Goal: Transaction & Acquisition: Purchase product/service

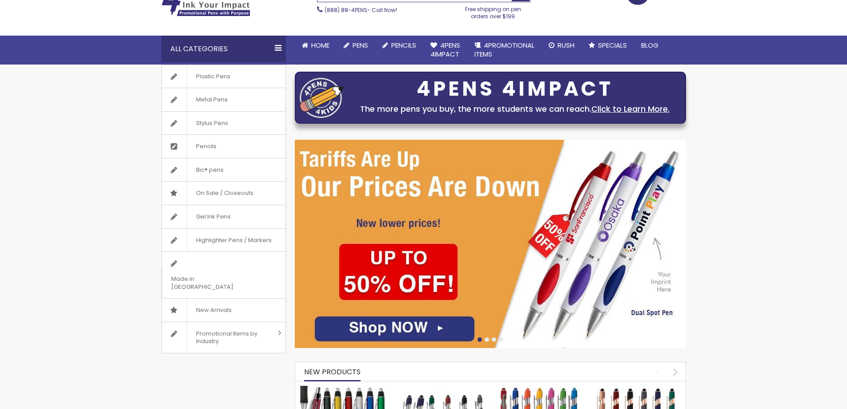
scroll to position [89, 0]
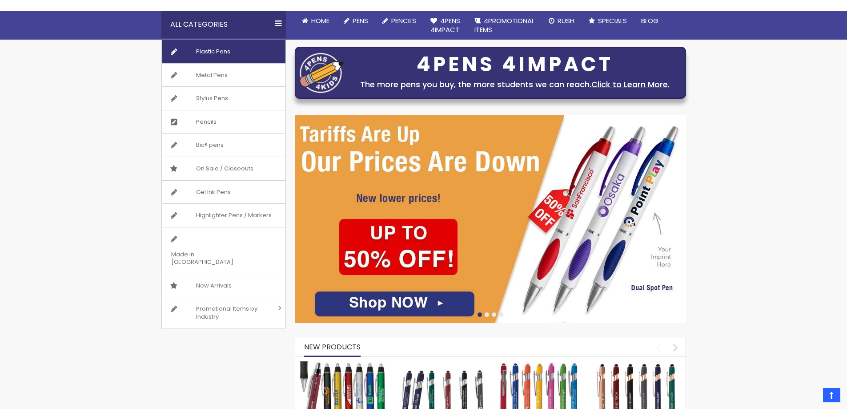
click at [215, 48] on span "Plastic Pens" at bounding box center [213, 51] width 52 height 23
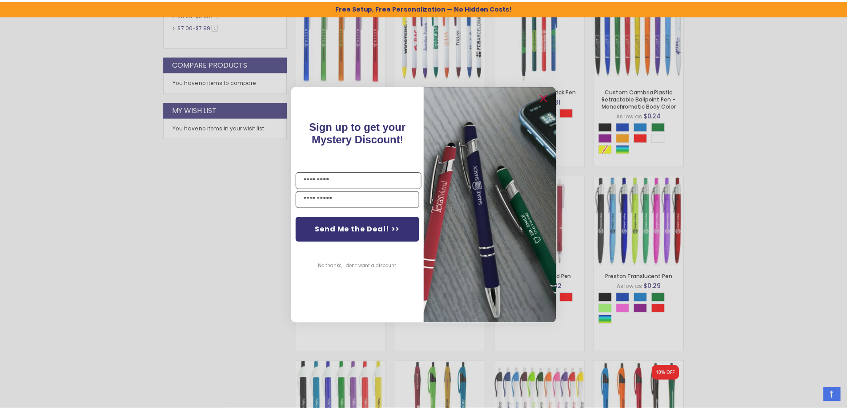
scroll to position [505, 0]
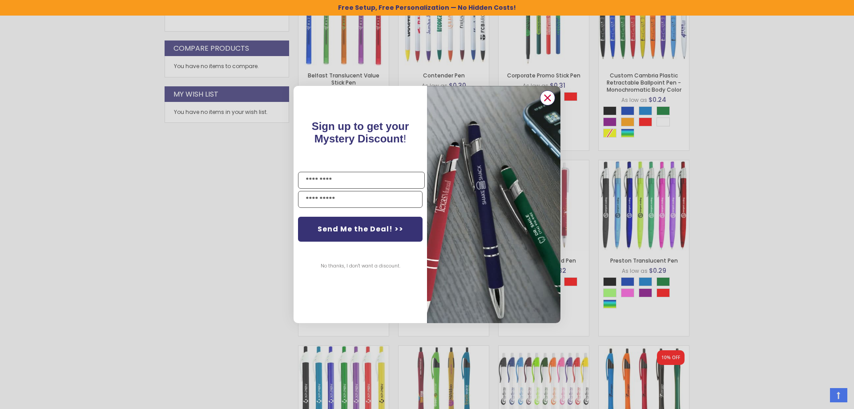
click at [550, 95] on icon "Close dialog" at bounding box center [548, 98] width 6 height 6
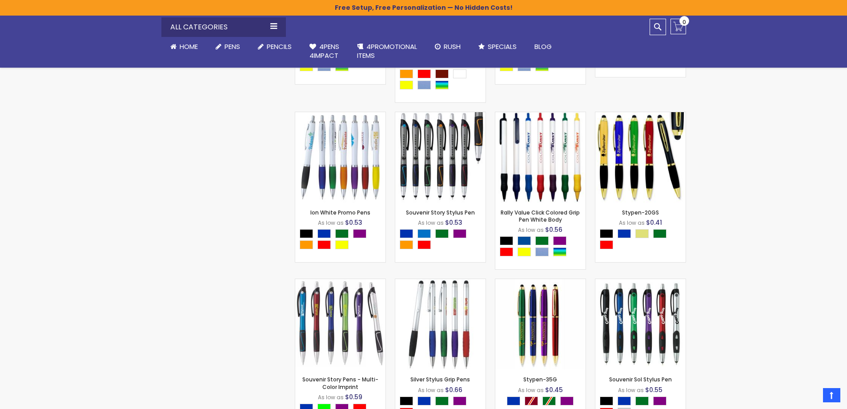
scroll to position [6152, 0]
